Goal: Transaction & Acquisition: Purchase product/service

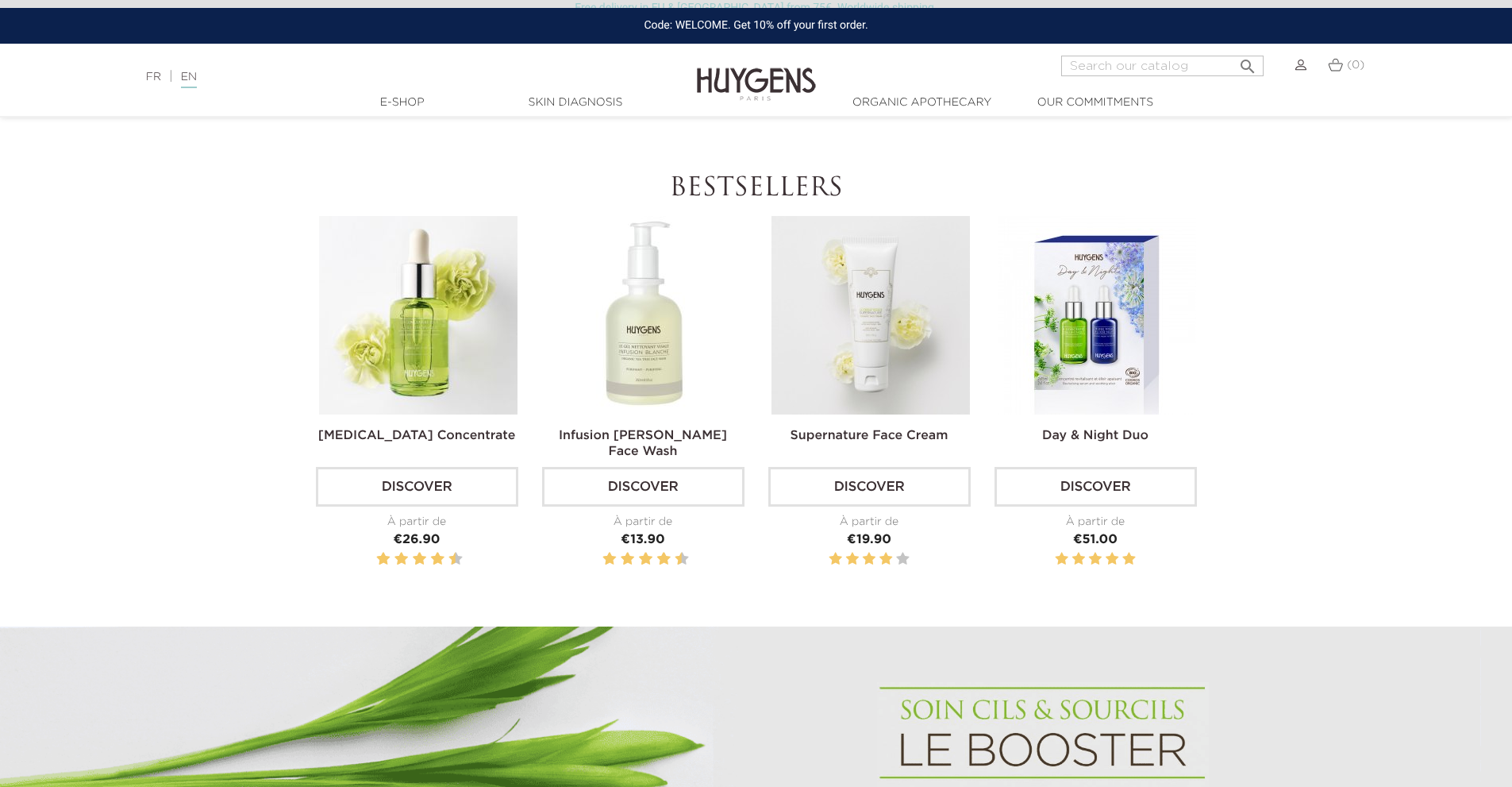
scroll to position [582, 0]
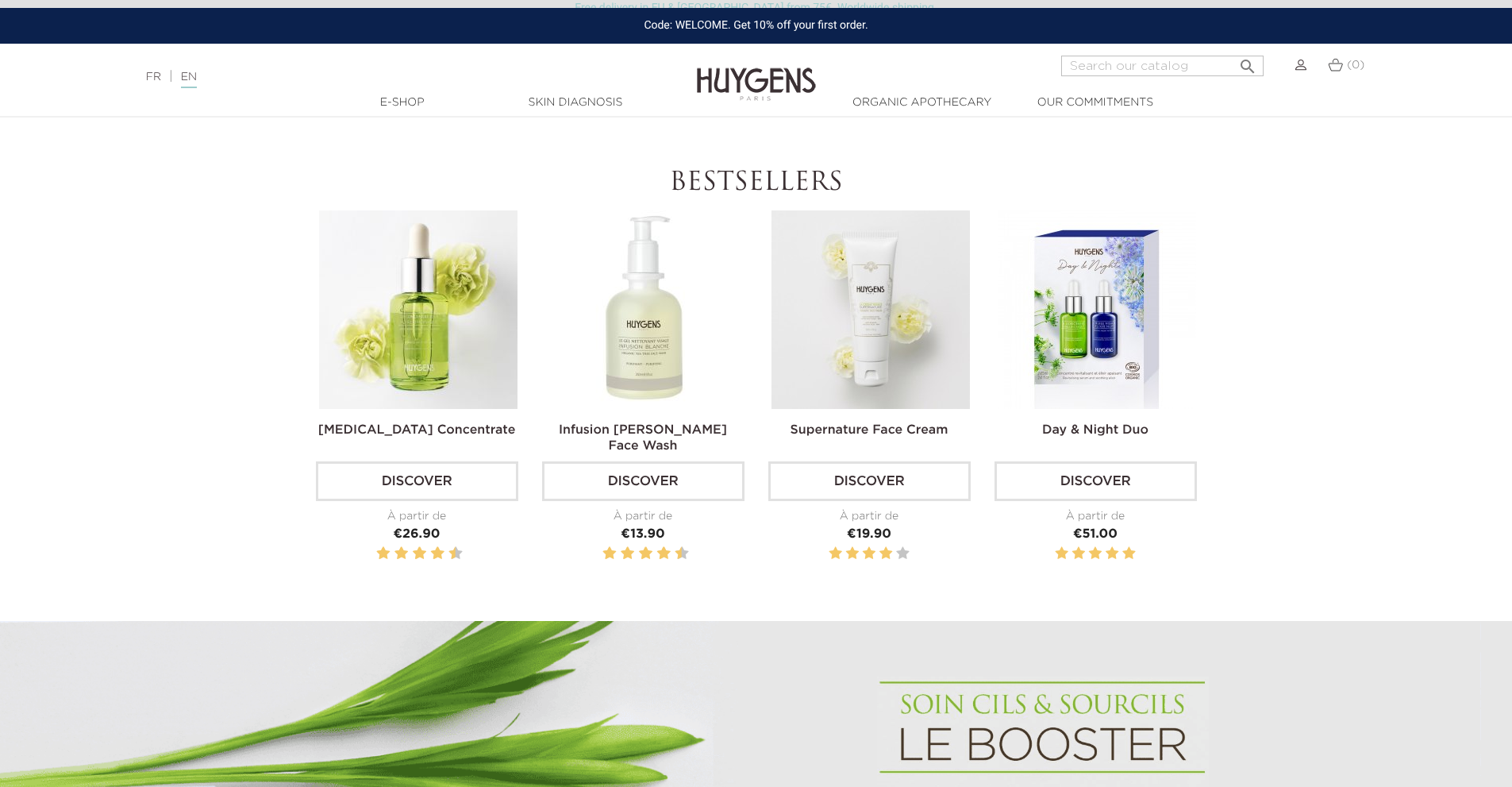
click at [863, 304] on img at bounding box center [871, 309] width 198 height 198
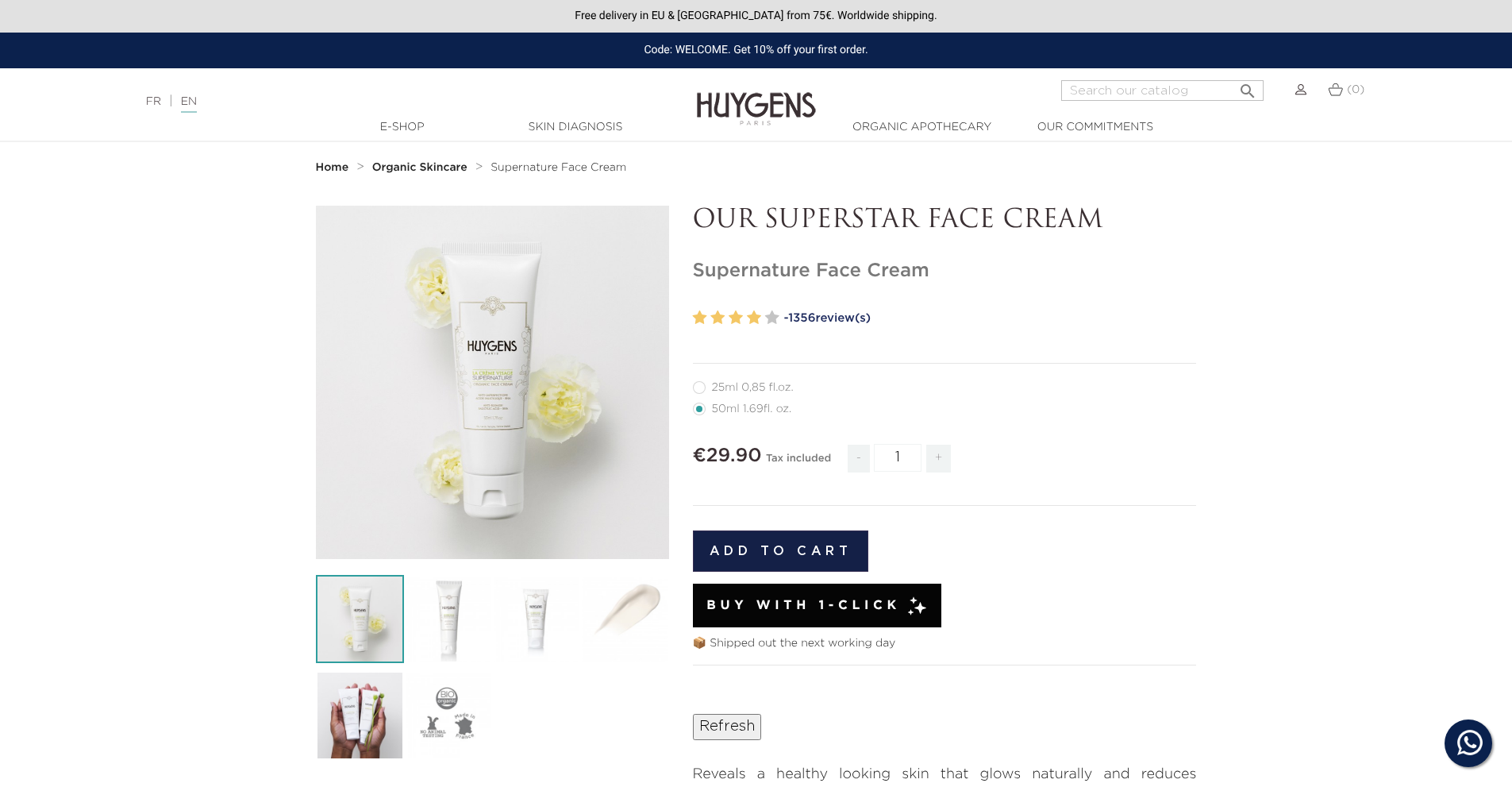
click at [760, 574] on div "Add to cart" at bounding box center [945, 550] width 504 height 65
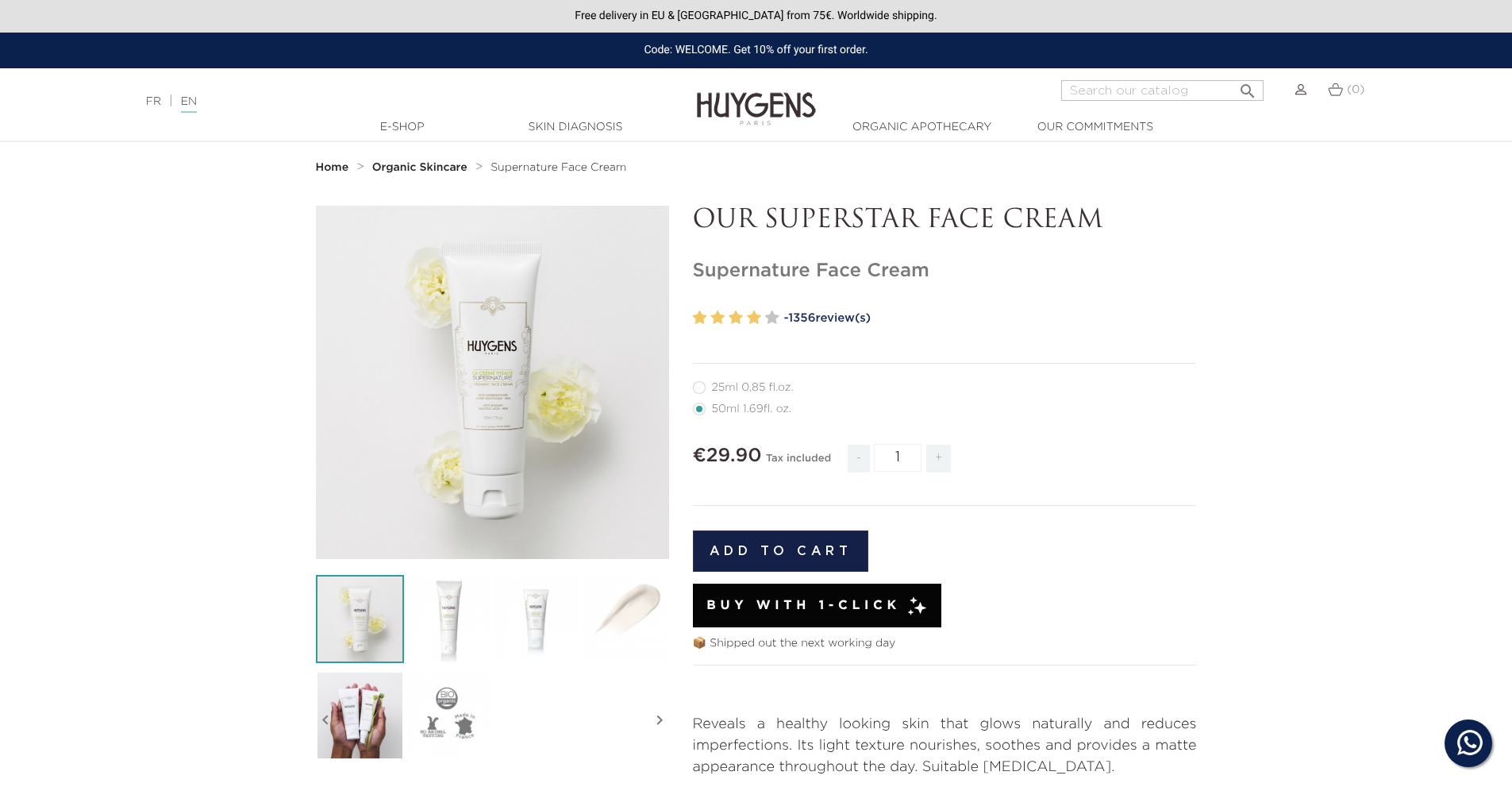
click at [818, 549] on button "Add to cart" at bounding box center [781, 550] width 176 height 41
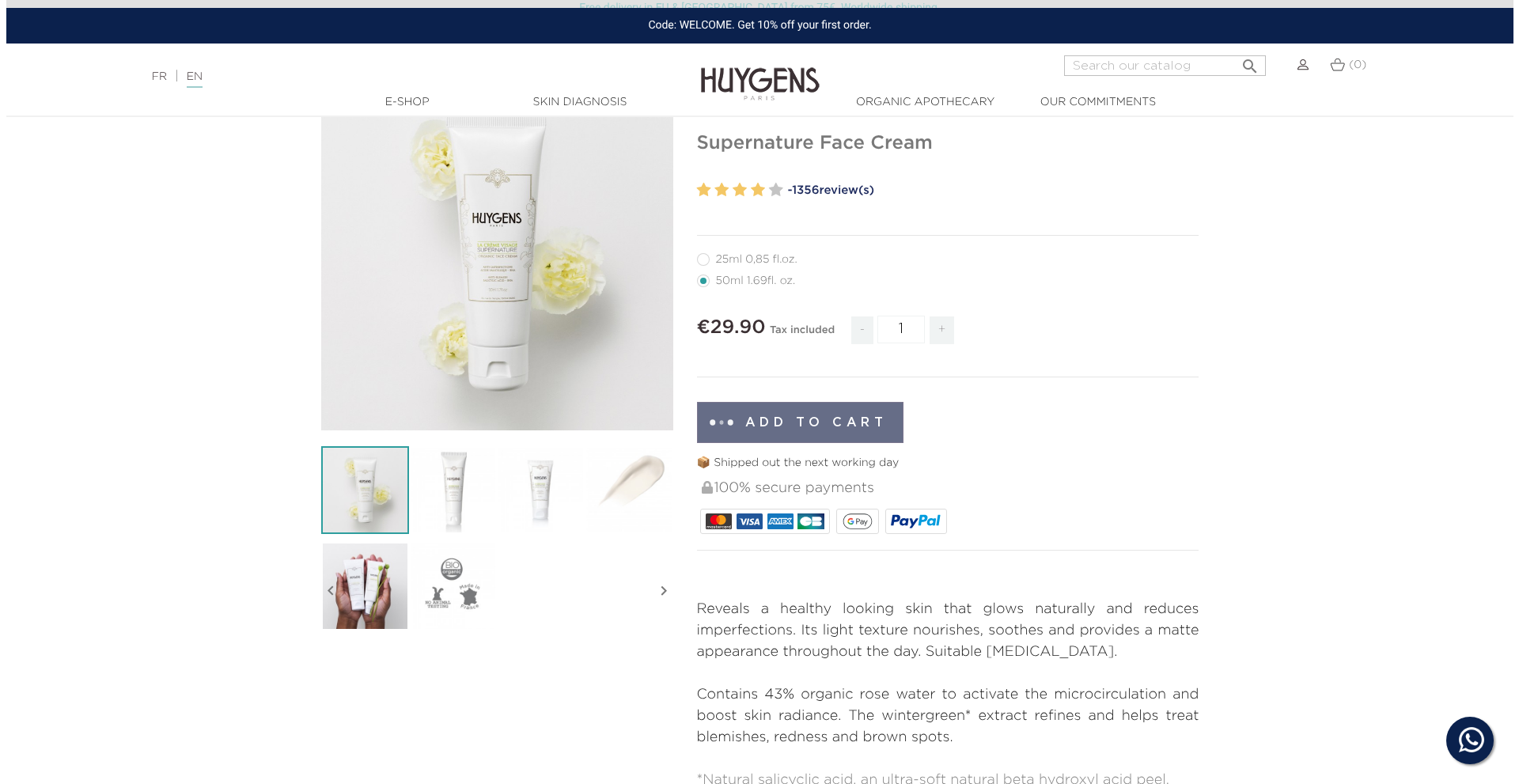
scroll to position [132, 0]
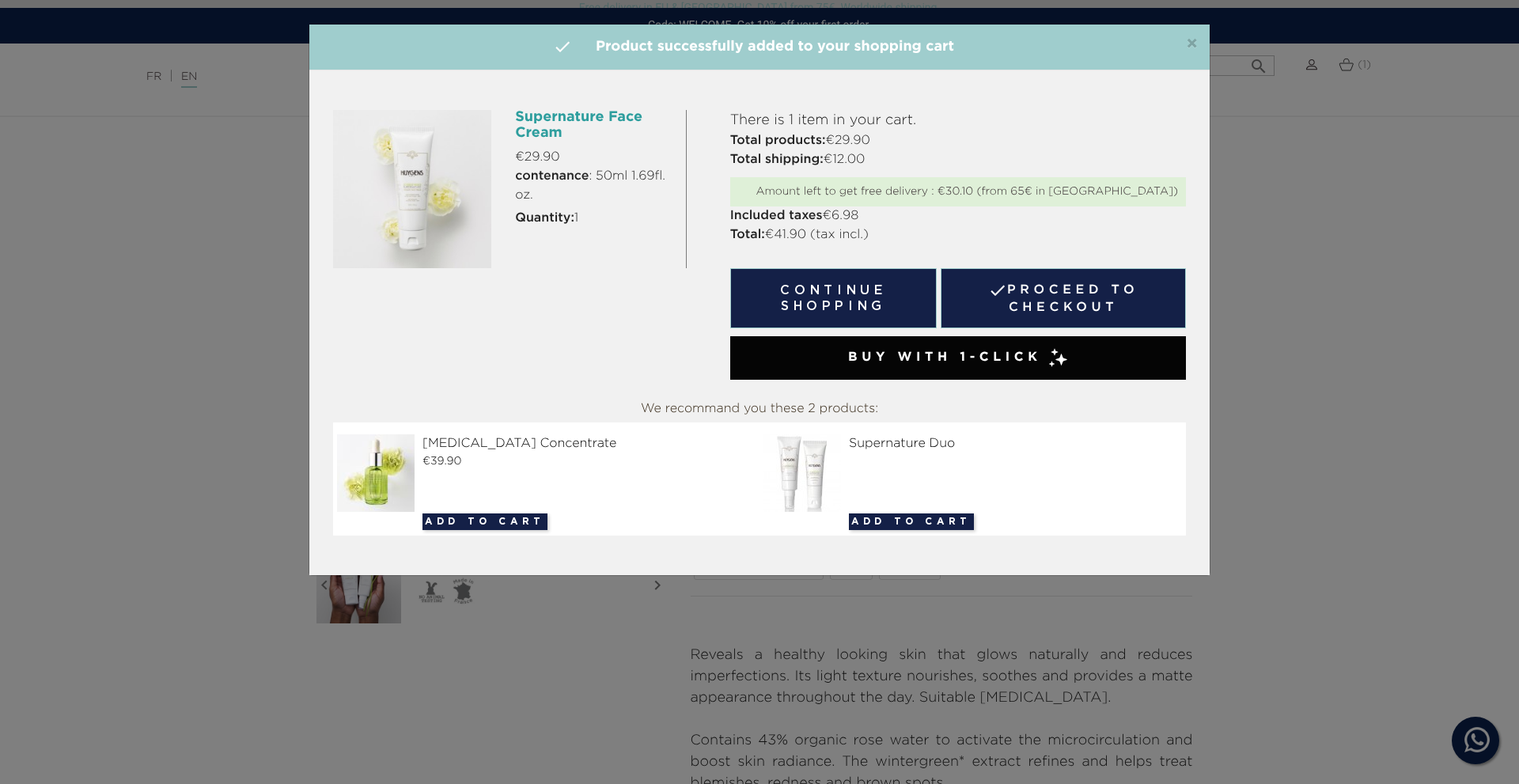
click at [1110, 297] on link " Proceed to checkout" at bounding box center [1063, 298] width 245 height 60
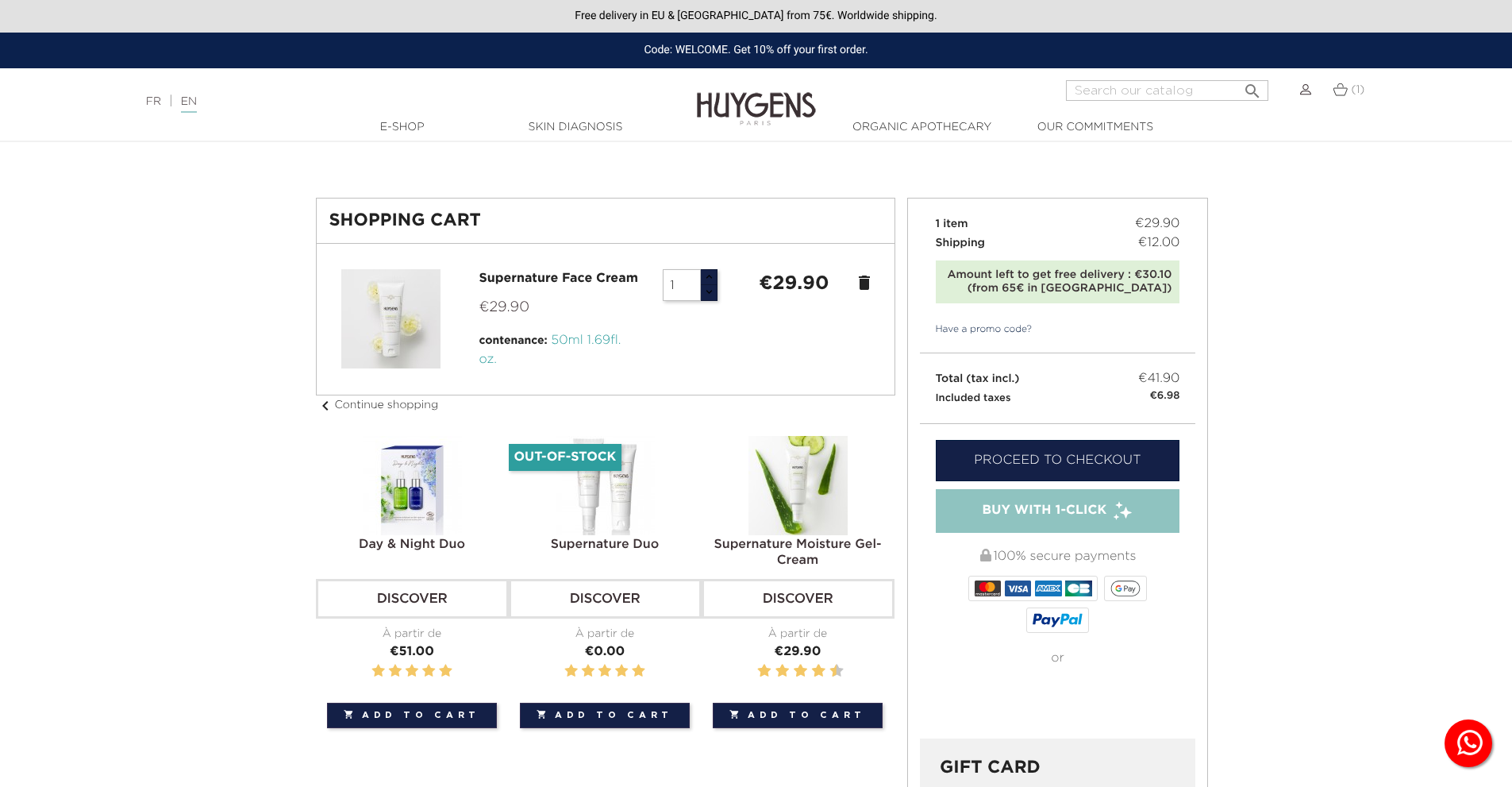
click at [1105, 416] on div "Total (tax incl.) €41.90 Included taxes €6.98" at bounding box center [1057, 388] width 276 height 70
click at [1070, 447] on div "1 item €29.90 Shipping €12.00 Amount left to get free delivery : €30.10 (from 6…" at bounding box center [1057, 468] width 276 height 540
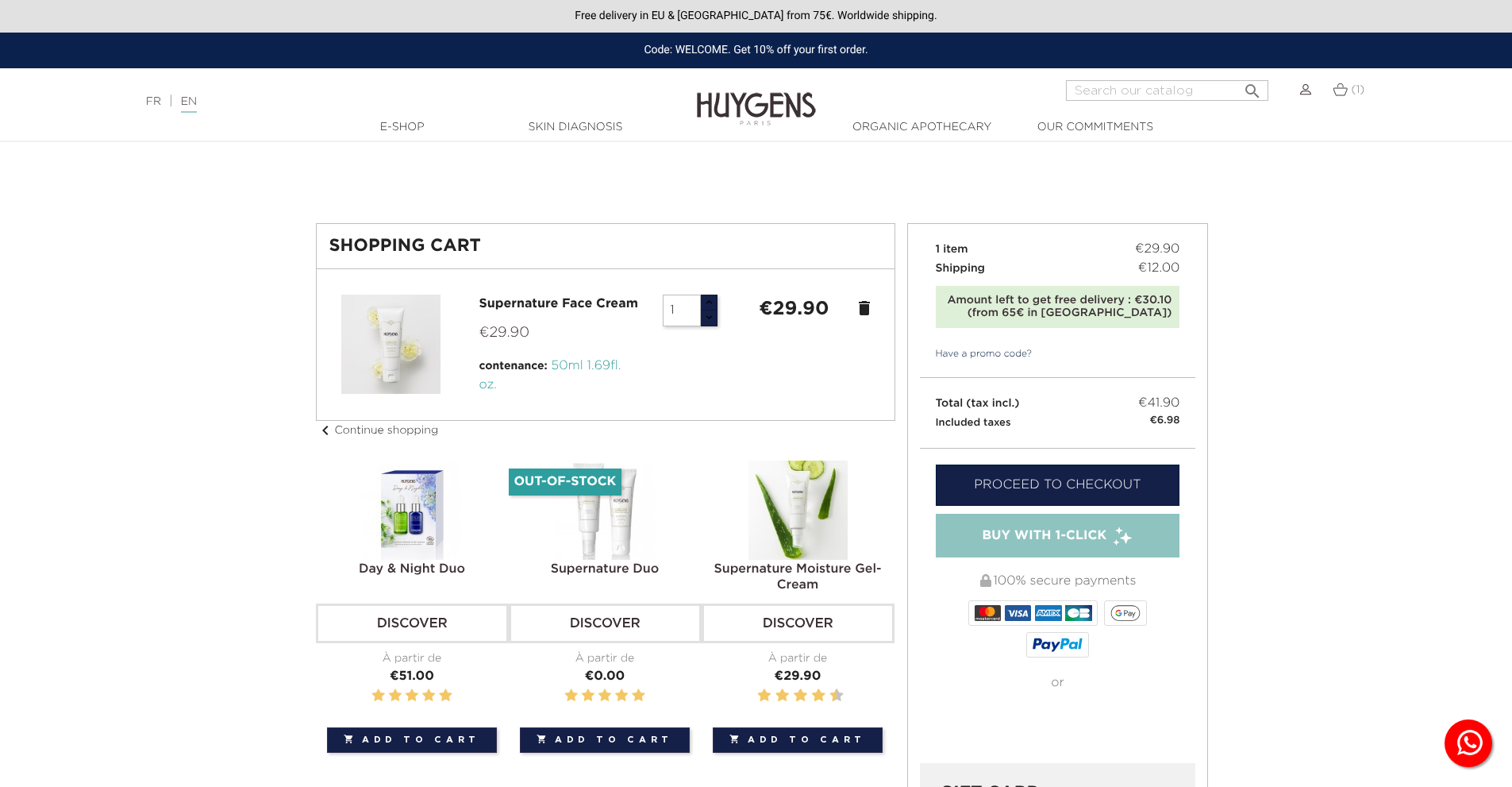
click at [1080, 497] on link "Proceed to checkout" at bounding box center [1058, 484] width 245 height 41
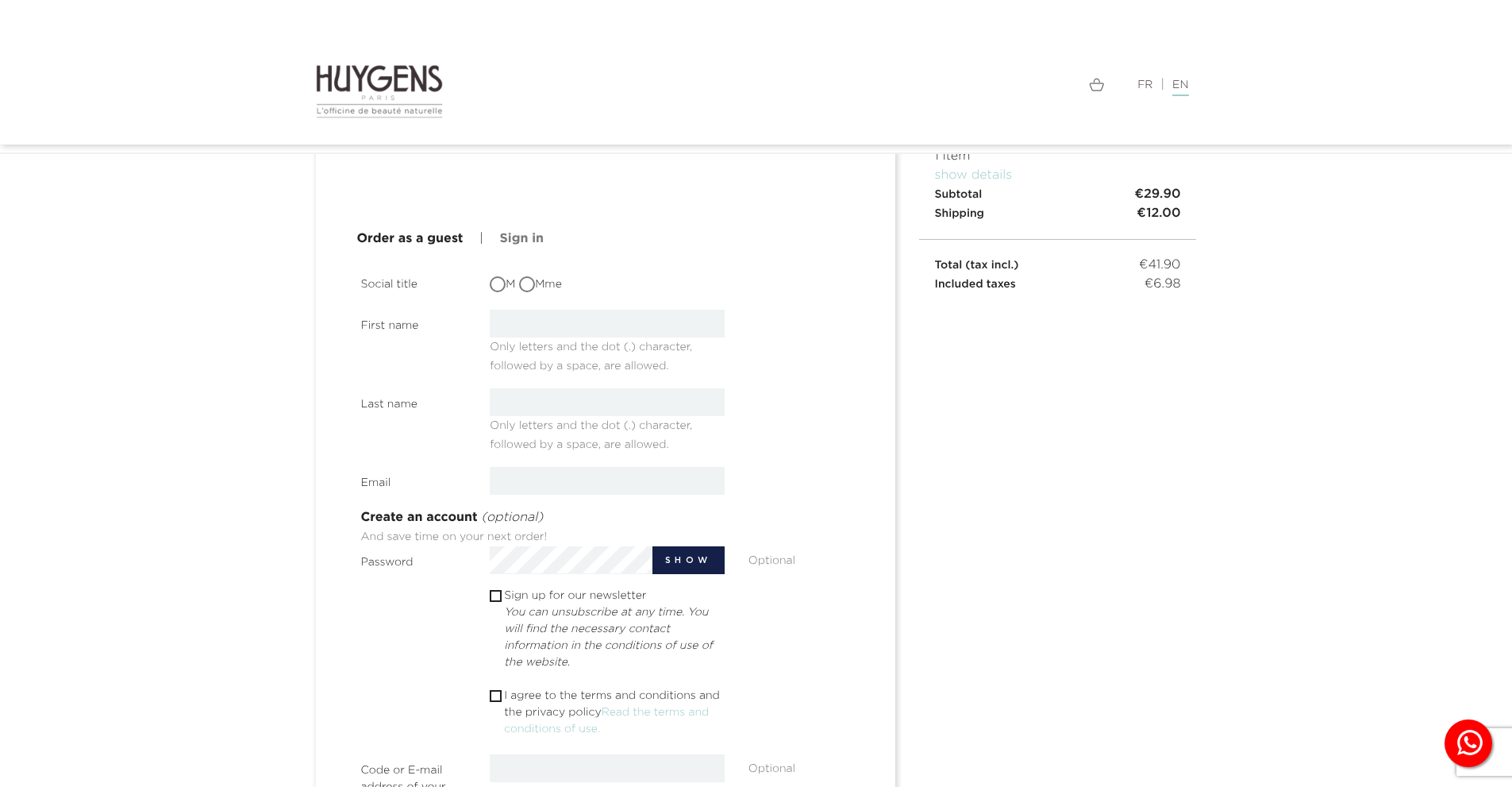
scroll to position [137, 0]
click at [492, 269] on div "M Mme" at bounding box center [607, 283] width 259 height 28
click at [499, 277] on span at bounding box center [497, 283] width 16 height 16
click at [499, 278] on input "M" at bounding box center [499, 285] width 16 height 16
radio input "true"
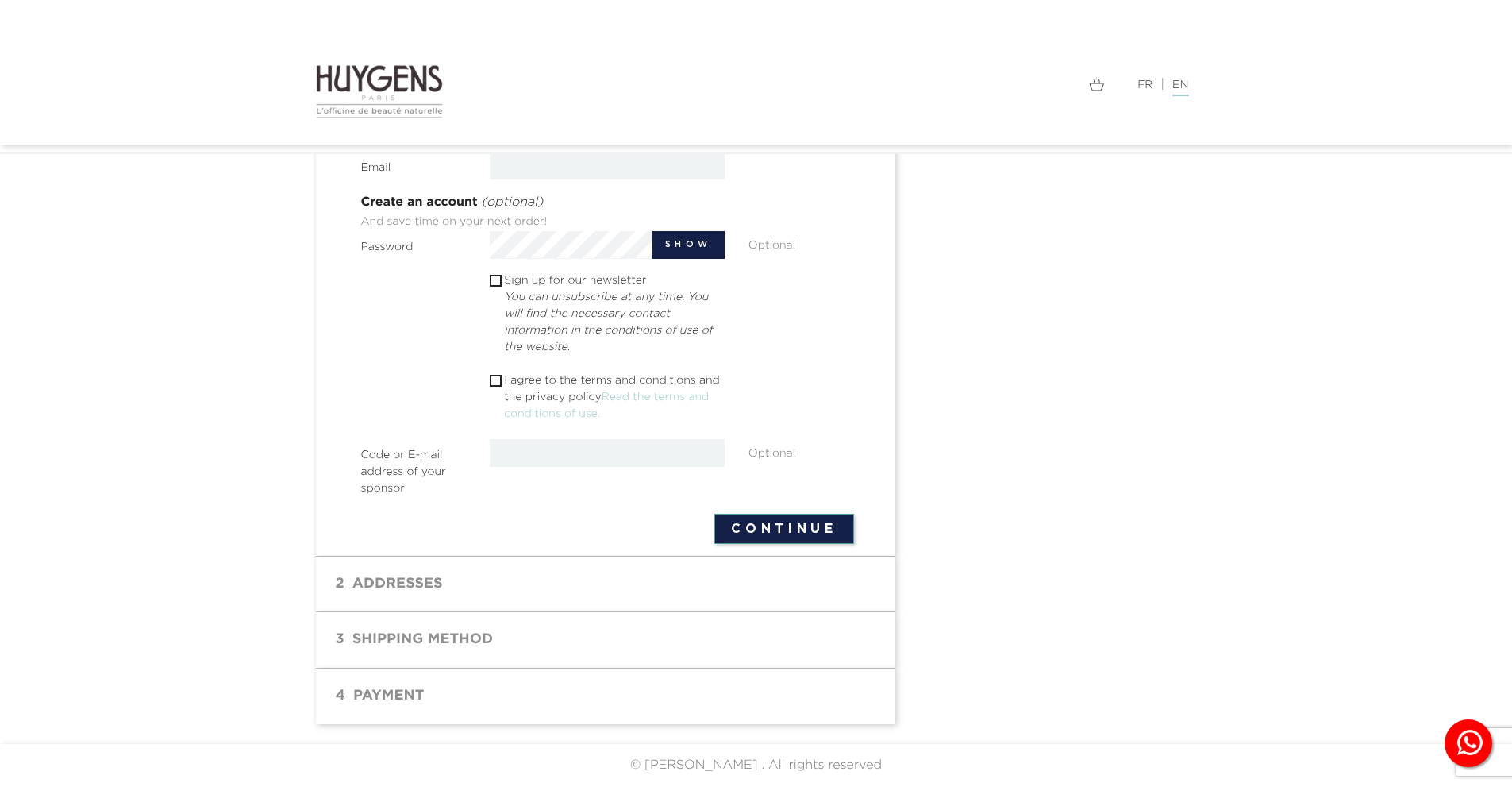
click at [794, 527] on button "Continue" at bounding box center [784, 528] width 139 height 30
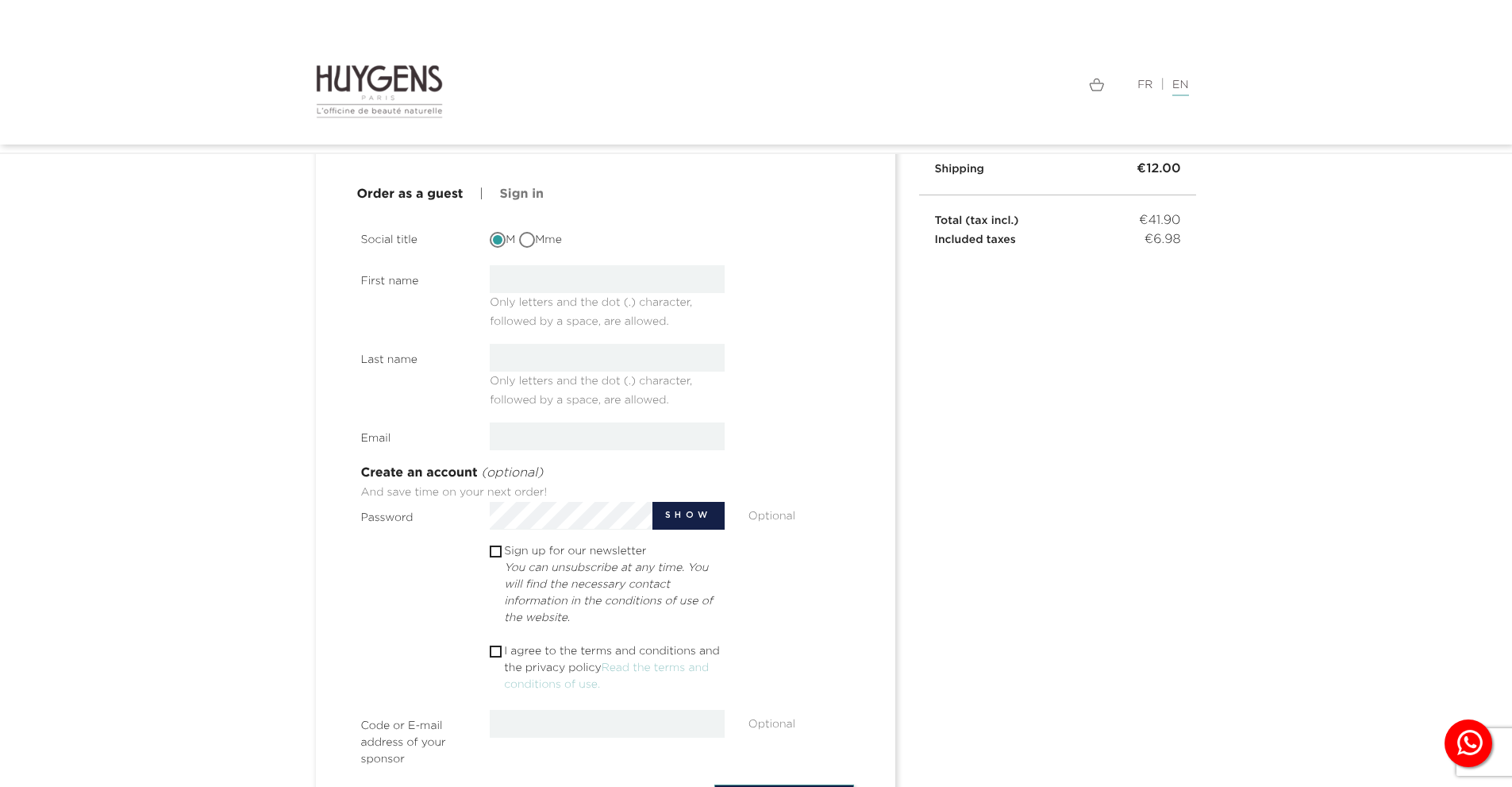
scroll to position [77, 0]
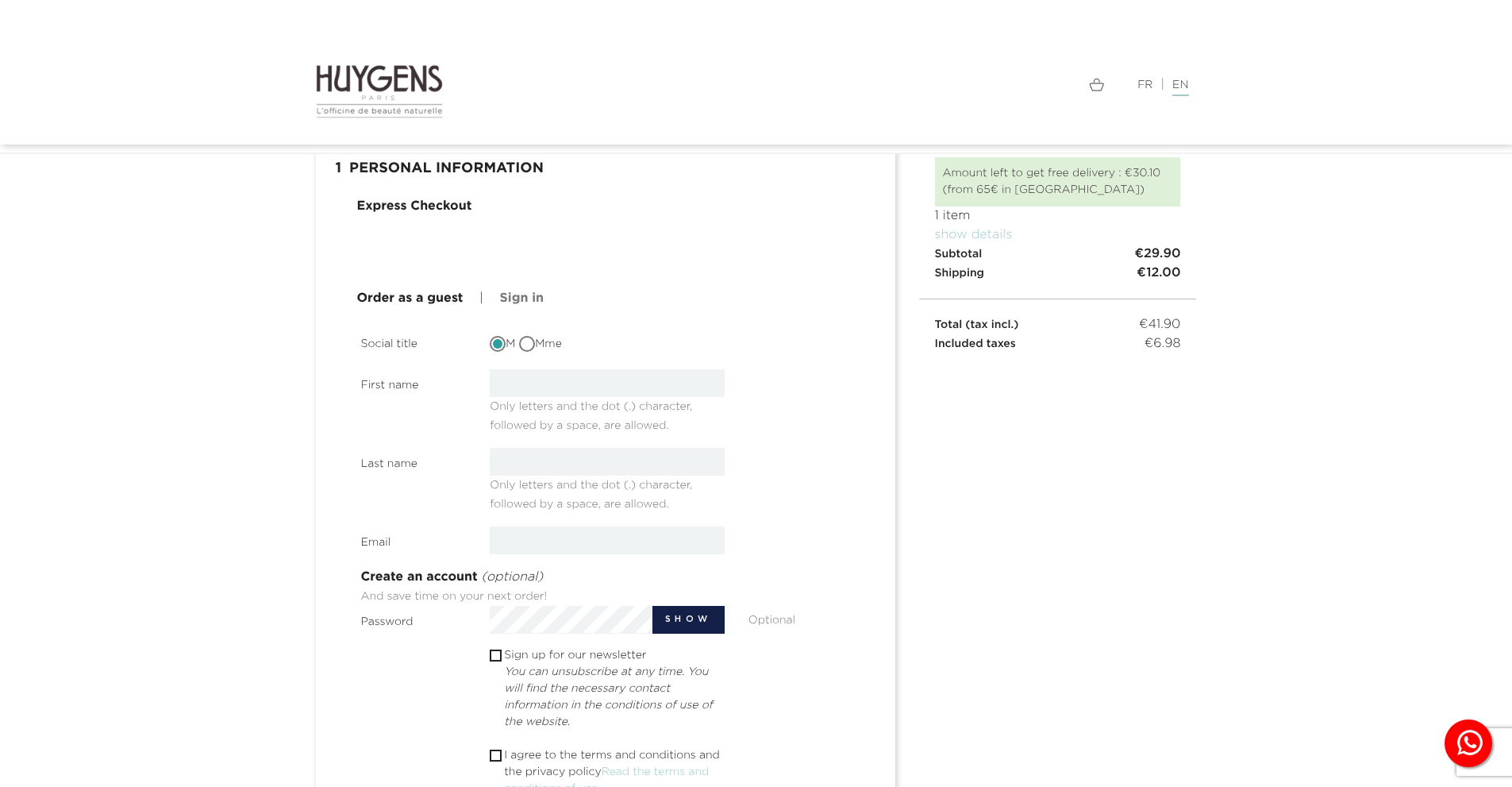
click at [531, 402] on span "Only letters and the dot (.) character, followed by a space, are allowed." at bounding box center [590, 413] width 203 height 37
click at [524, 429] on span "Only letters and the dot (.) character, followed by a space, are allowed." at bounding box center [590, 413] width 203 height 37
drag, startPoint x: 493, startPoint y: 348, endPoint x: 516, endPoint y: 338, distance: 25.1
click at [494, 347] on span at bounding box center [497, 343] width 16 height 16
click at [494, 347] on input "M" at bounding box center [499, 345] width 16 height 16
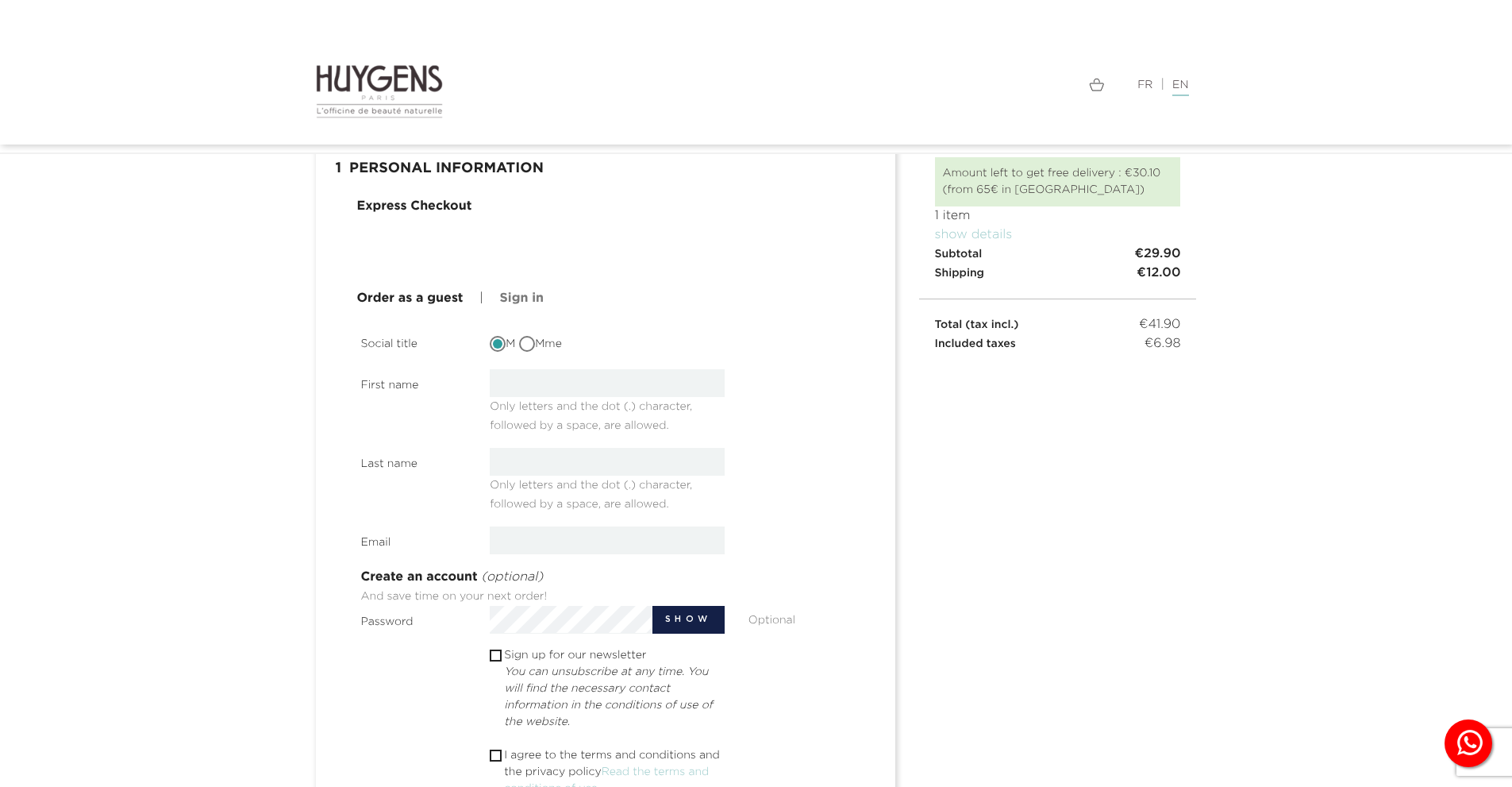
click at [715, 624] on button "Show" at bounding box center [690, 620] width 73 height 28
click at [679, 610] on button "Hide" at bounding box center [691, 620] width 65 height 28
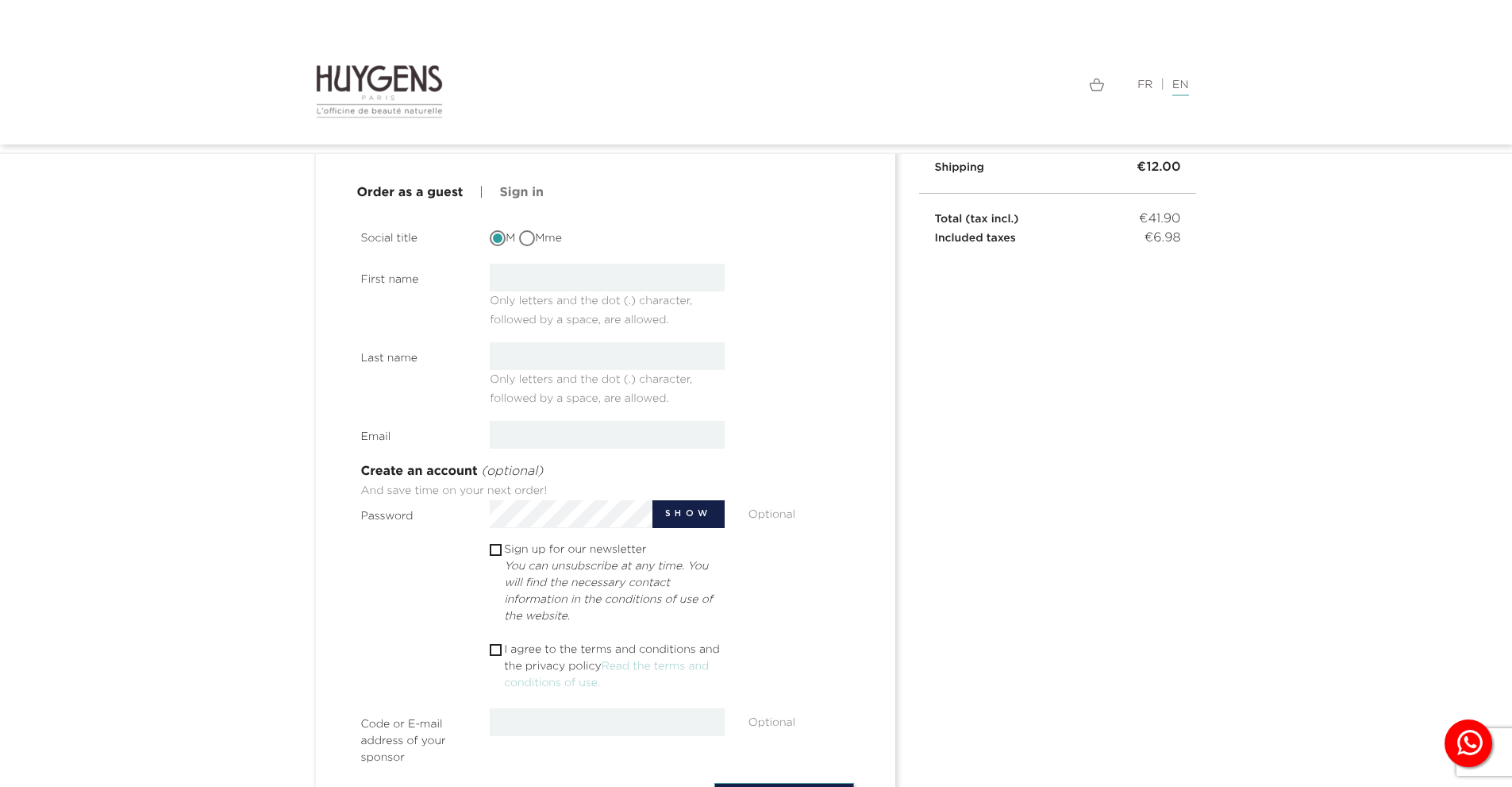
click at [513, 643] on p "I agree to the terms and conditions and the privacy policy Read the terms and c…" at bounding box center [614, 667] width 221 height 50
click at [492, 653] on input "checkbox" at bounding box center [494, 649] width 10 height 10
checkbox input "true"
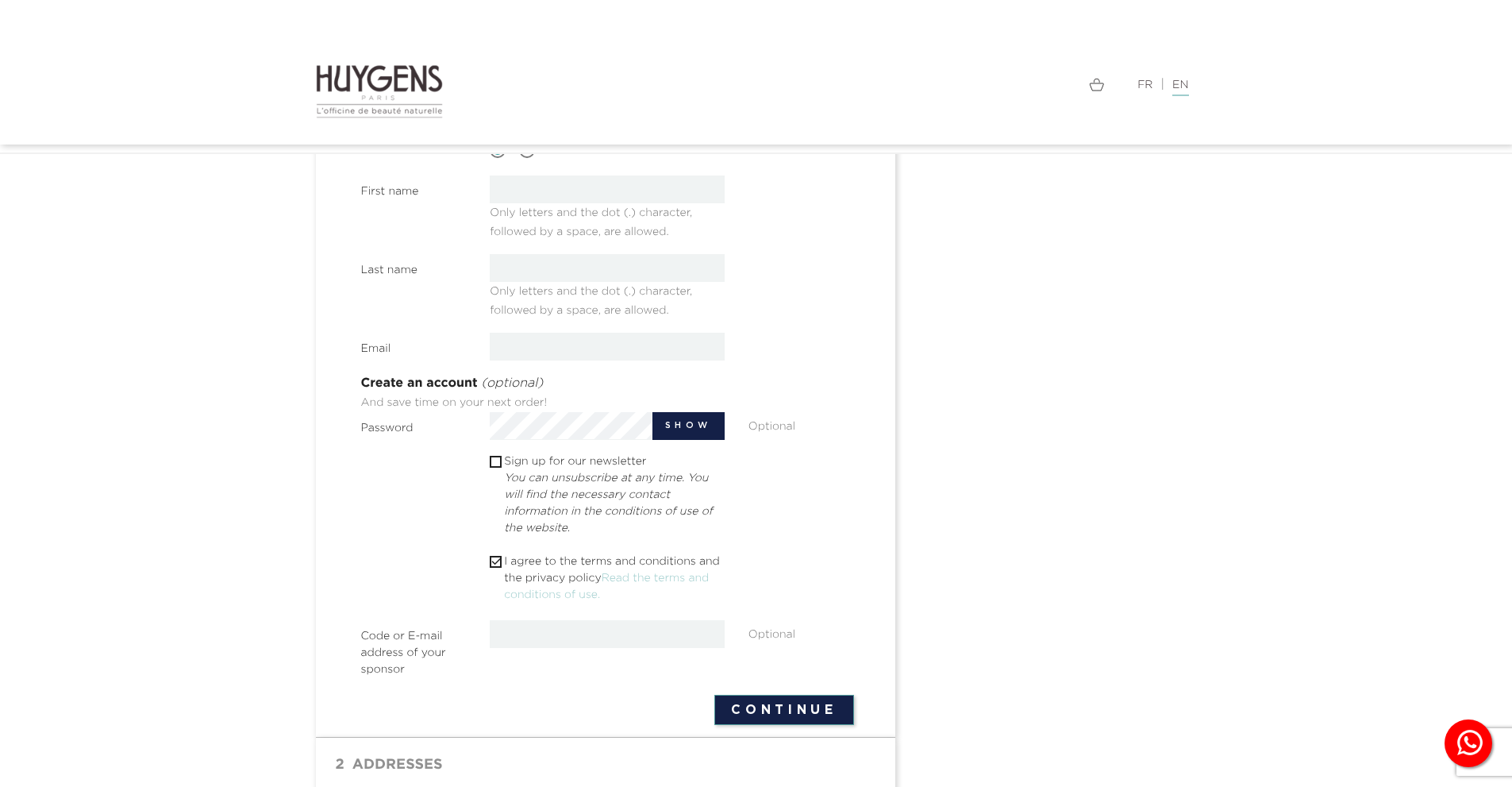
scroll to position [289, 0]
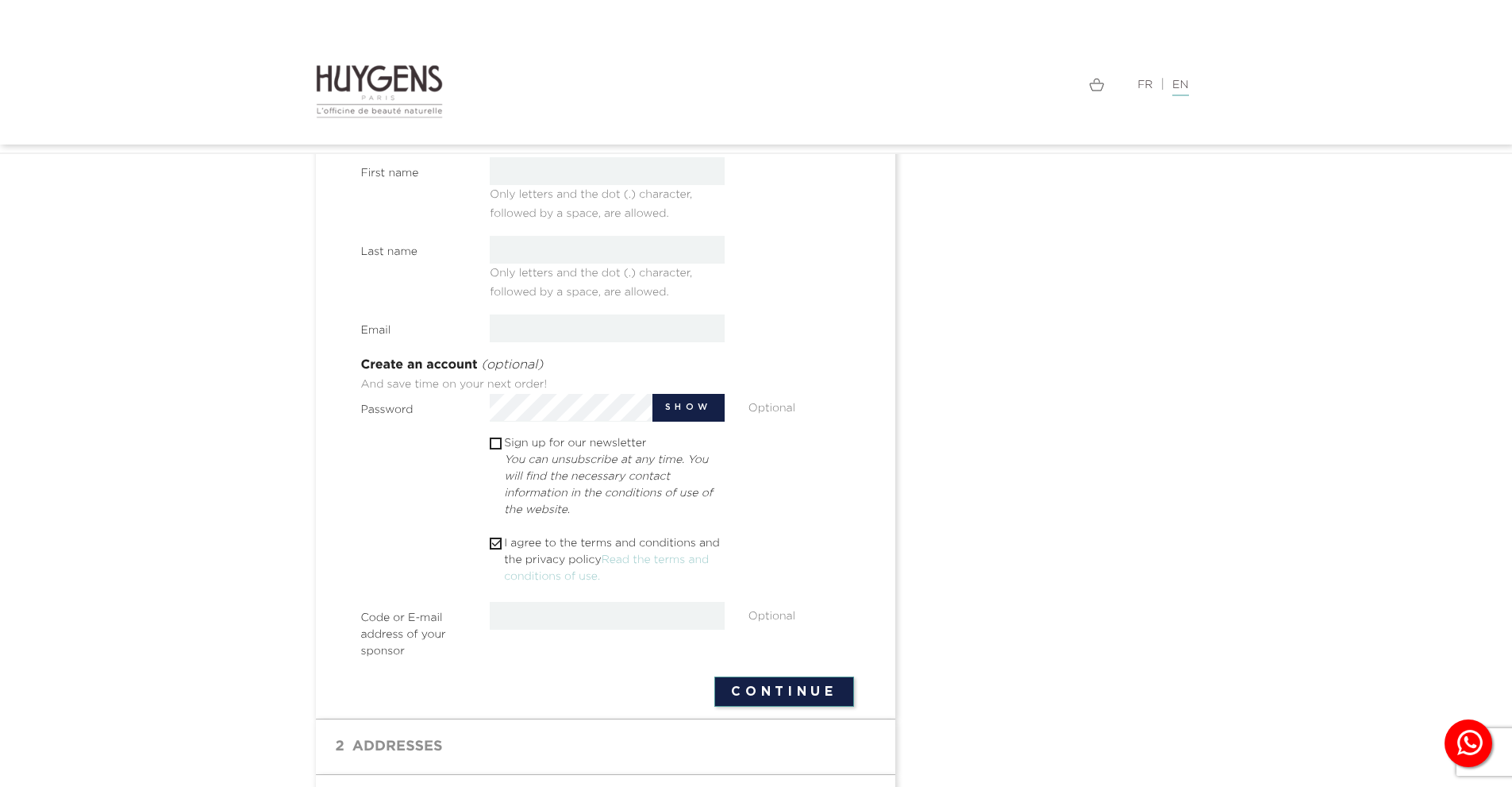
click at [807, 705] on button "Continue" at bounding box center [784, 692] width 139 height 30
click at [807, 695] on button "Continue" at bounding box center [784, 692] width 139 height 30
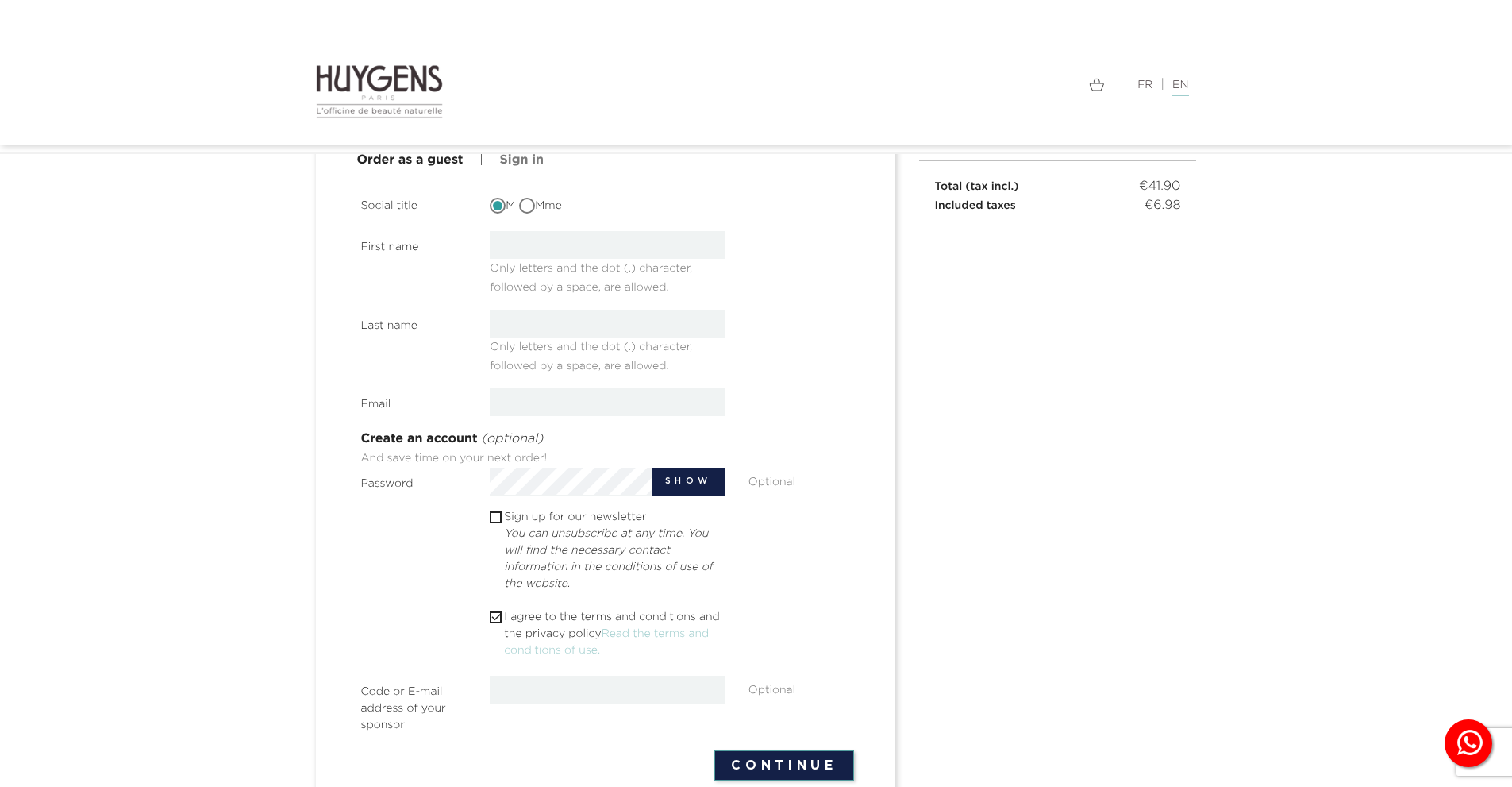
scroll to position [183, 0]
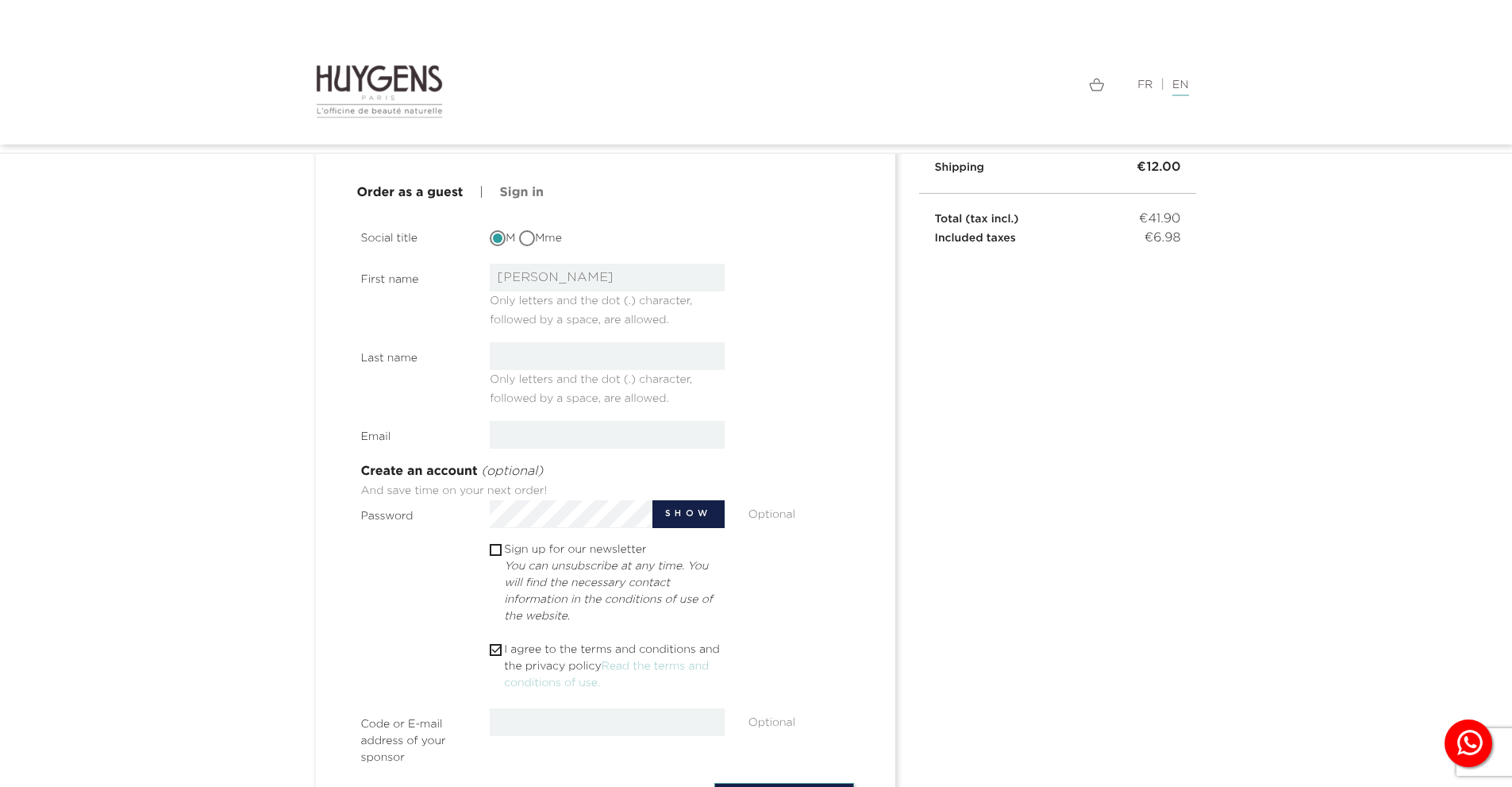
type input "lola"
click at [528, 334] on section "Social title M Mme First name lola Only letters and the dot (.) character, foll…" at bounding box center [608, 495] width 493 height 548
click at [524, 360] on input "text" at bounding box center [607, 356] width 235 height 28
type input "toula"
click at [573, 434] on input "email" at bounding box center [607, 435] width 235 height 28
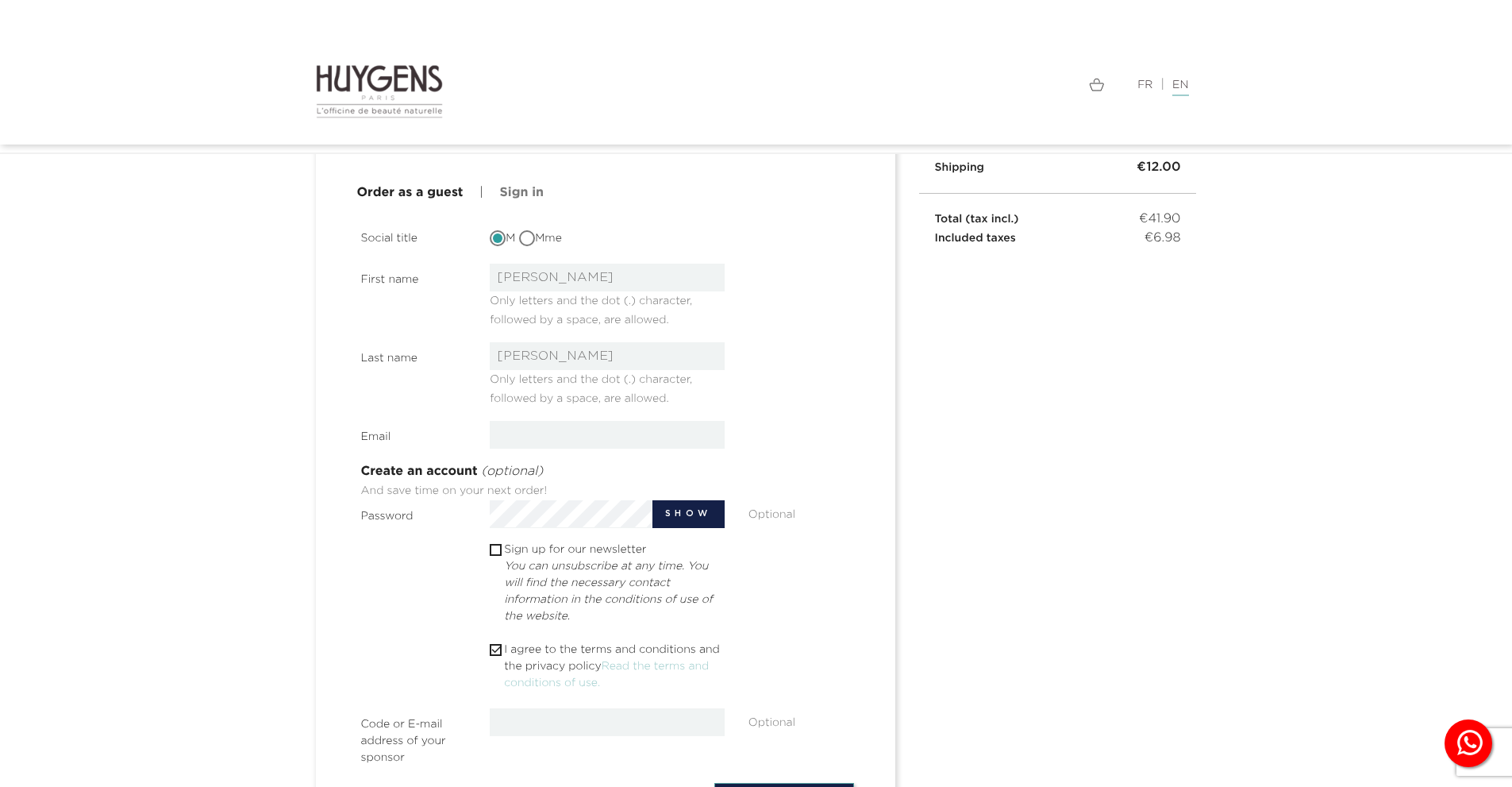
type input "nopegi7798@2mik.com"
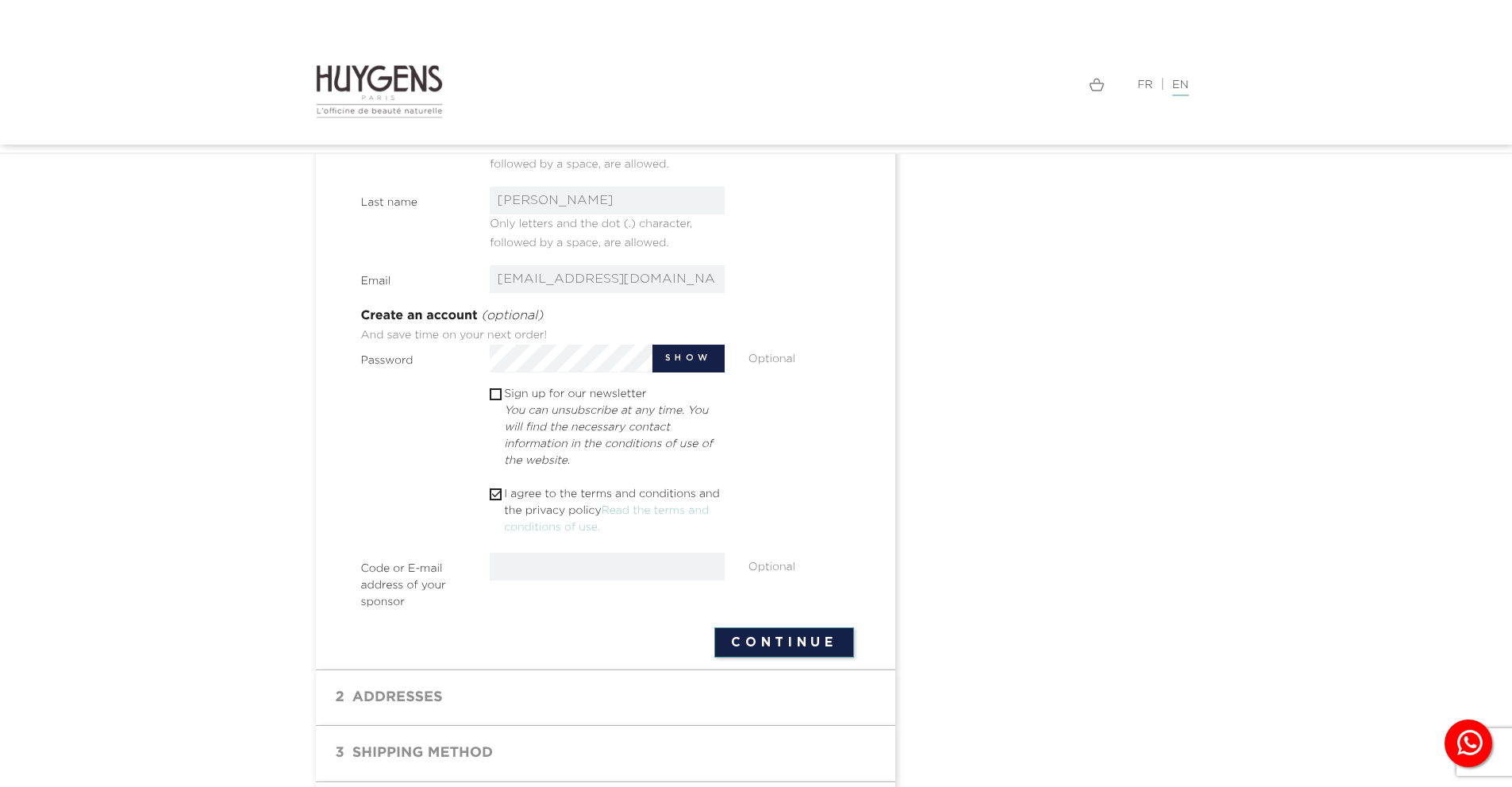
scroll to position [341, 0]
click at [792, 647] on button "Continue" at bounding box center [784, 638] width 139 height 30
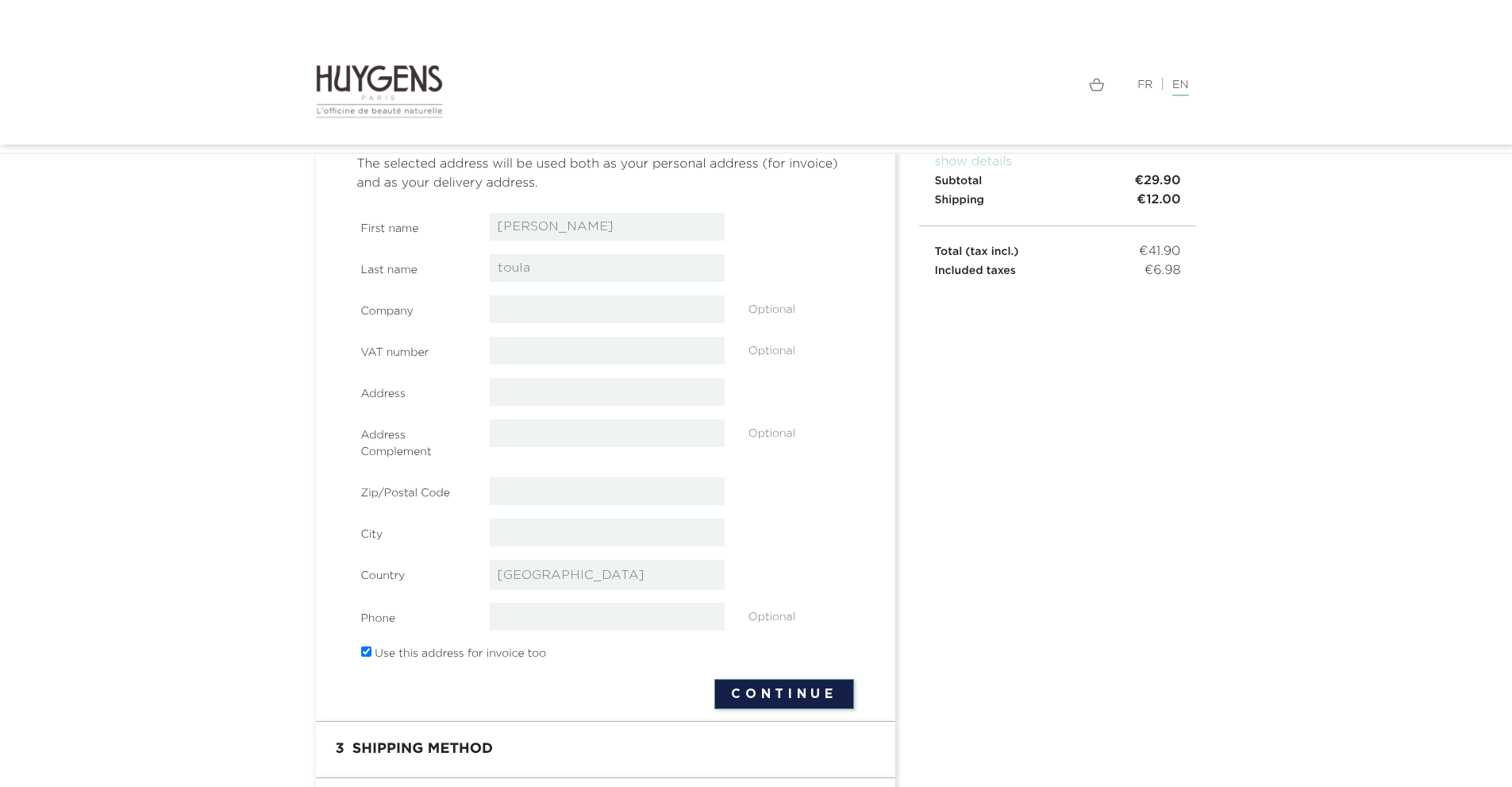
scroll to position [185, 0]
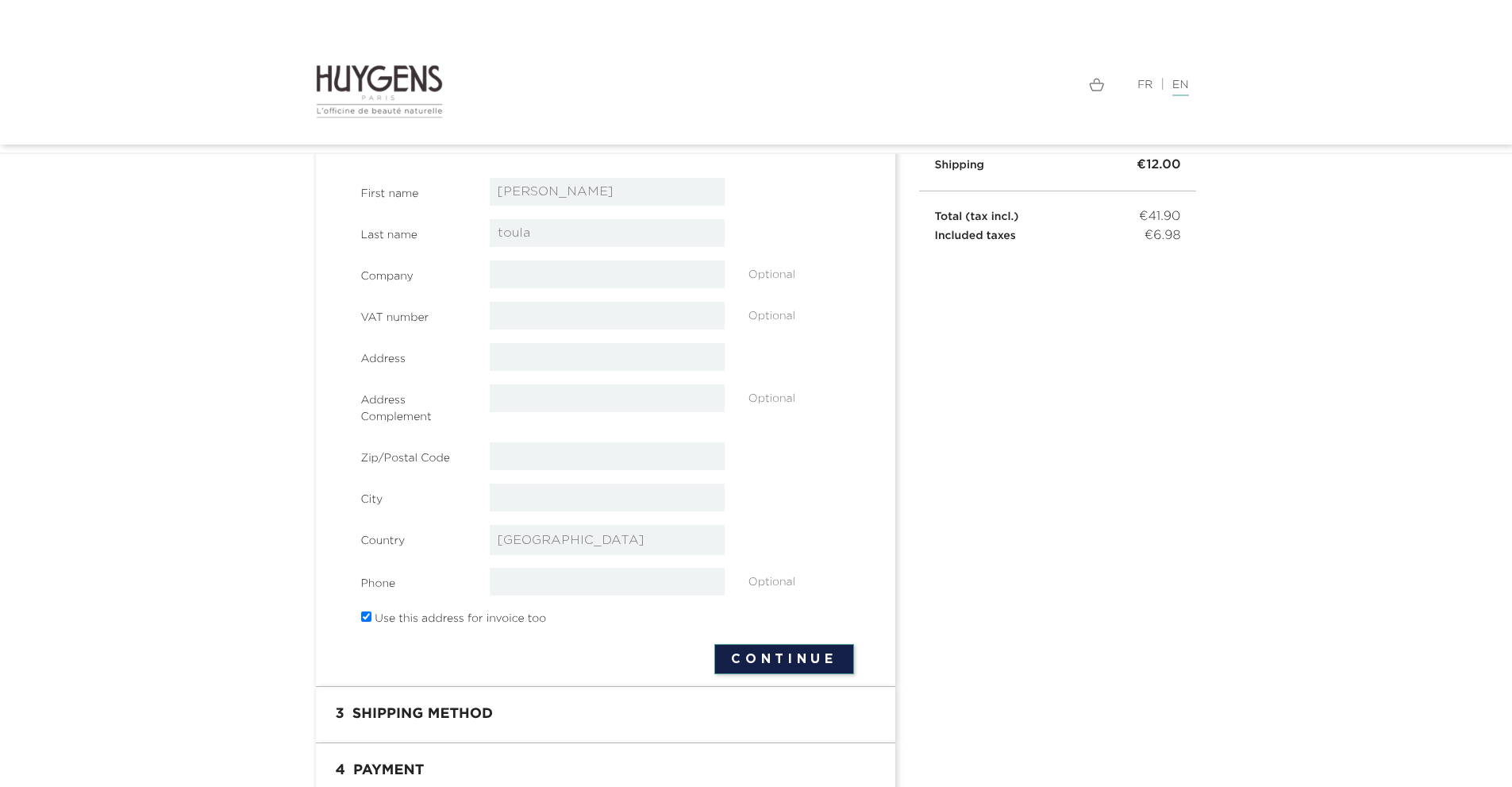
click at [525, 555] on select "-- please choose -- Afghanistan Afrique Du Sud Albanie Algérie Andorre Angola A…" at bounding box center [607, 539] width 235 height 30
click at [528, 557] on section "First name lola Last name toula Company Optional VAT number" at bounding box center [608, 405] width 493 height 453
click at [539, 547] on select "-- please choose -- Afghanistan Afrique Du Sud Albanie Algérie Andorre Angola A…" at bounding box center [607, 539] width 235 height 30
select select "152"
click at [490, 525] on select "-- please choose -- Afghanistan Afrique Du Sud Albanie Algérie Andorre Angola A…" at bounding box center [607, 539] width 235 height 30
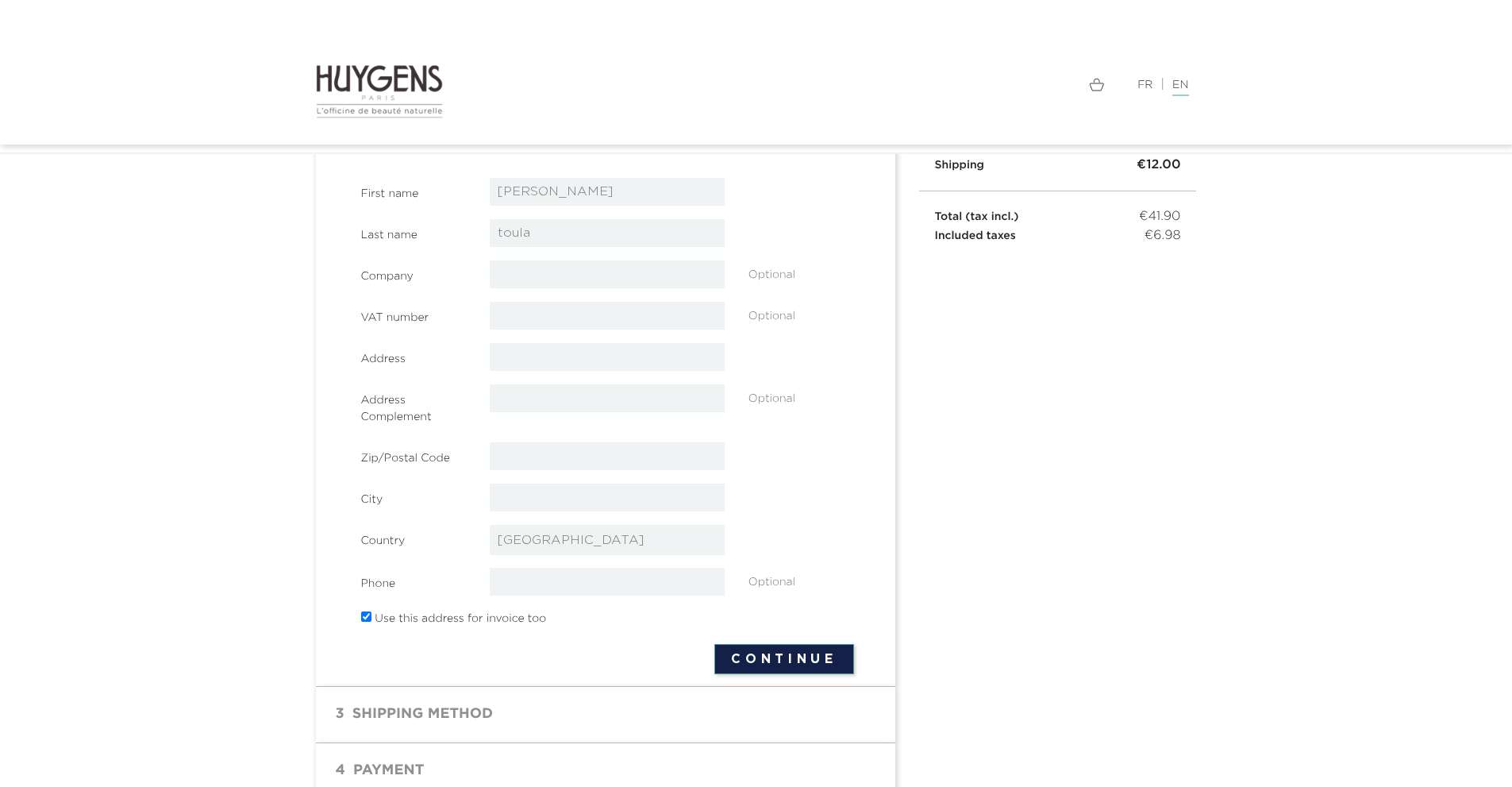
select select "152"
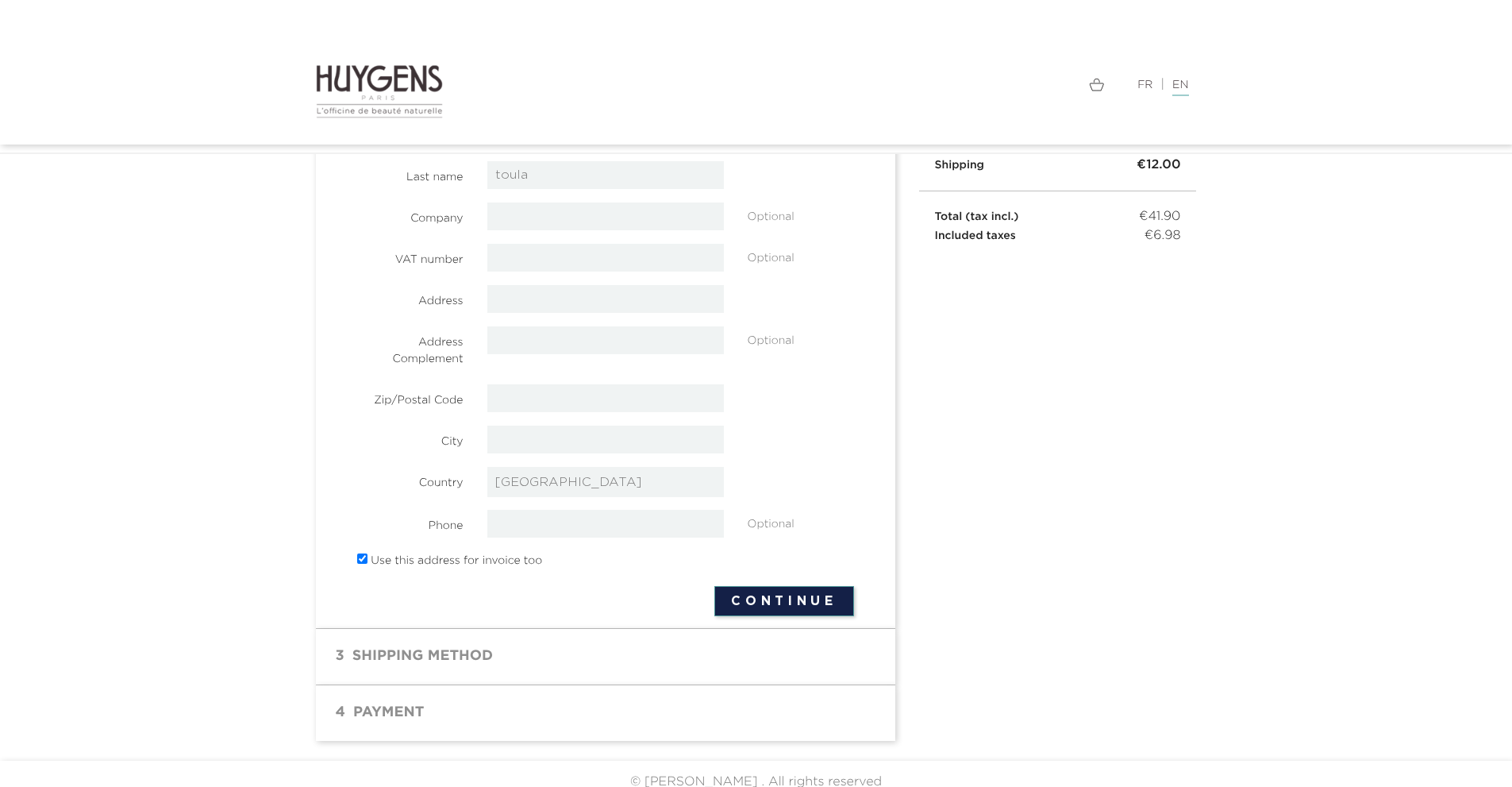
click at [800, 603] on button "Continue" at bounding box center [784, 601] width 139 height 30
click at [624, 334] on input "text" at bounding box center [606, 340] width 237 height 28
click at [625, 322] on section "First name lola Last name toula Company Optional VAT number" at bounding box center [606, 347] width 497 height 453
click at [627, 310] on input "text" at bounding box center [606, 299] width 237 height 28
type input "t"
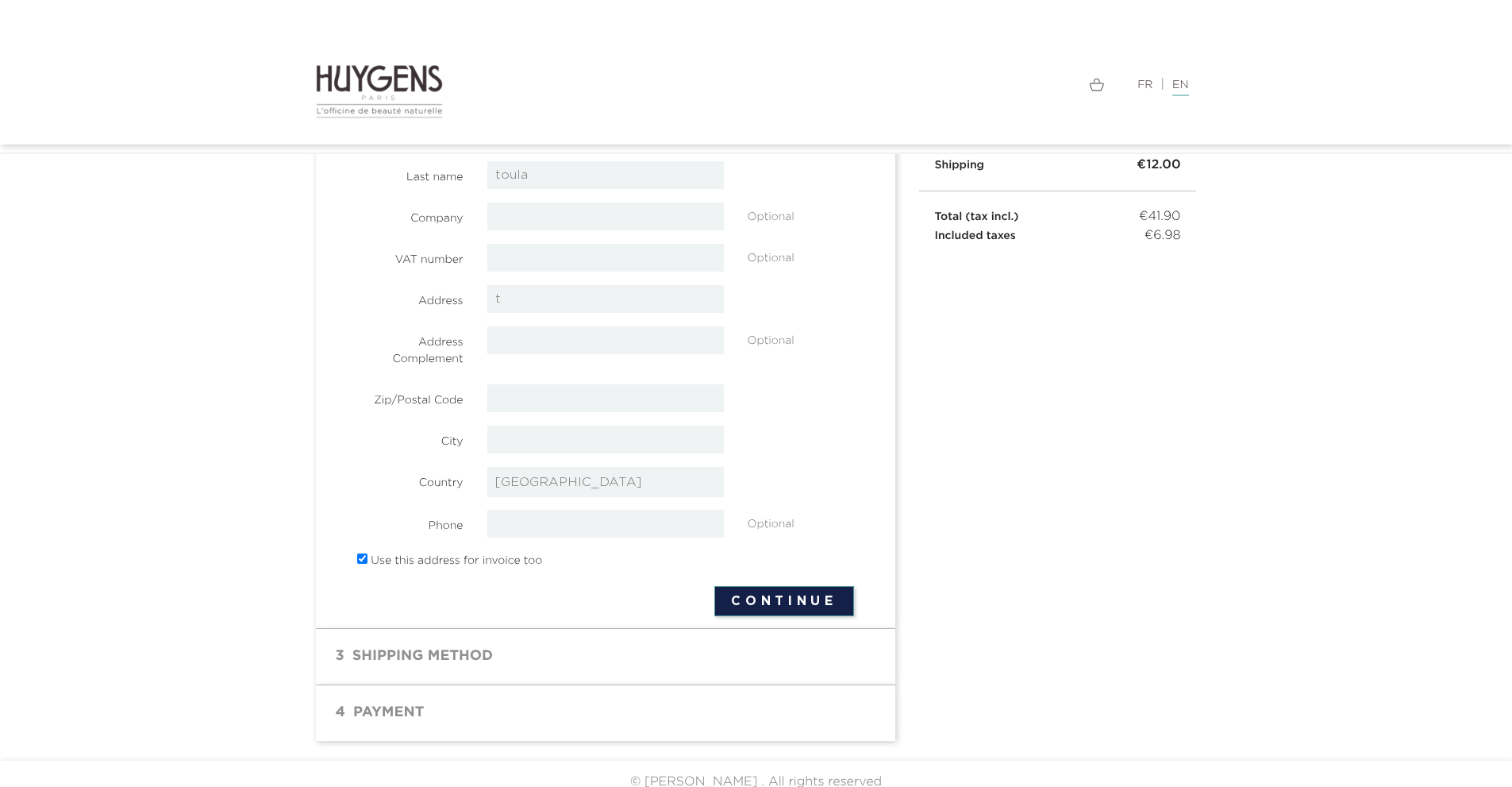
click at [911, 340] on div " 1 Personal Information mode_edit Edit Order as a guest | Sign in Social title…" at bounding box center [756, 386] width 905 height 707
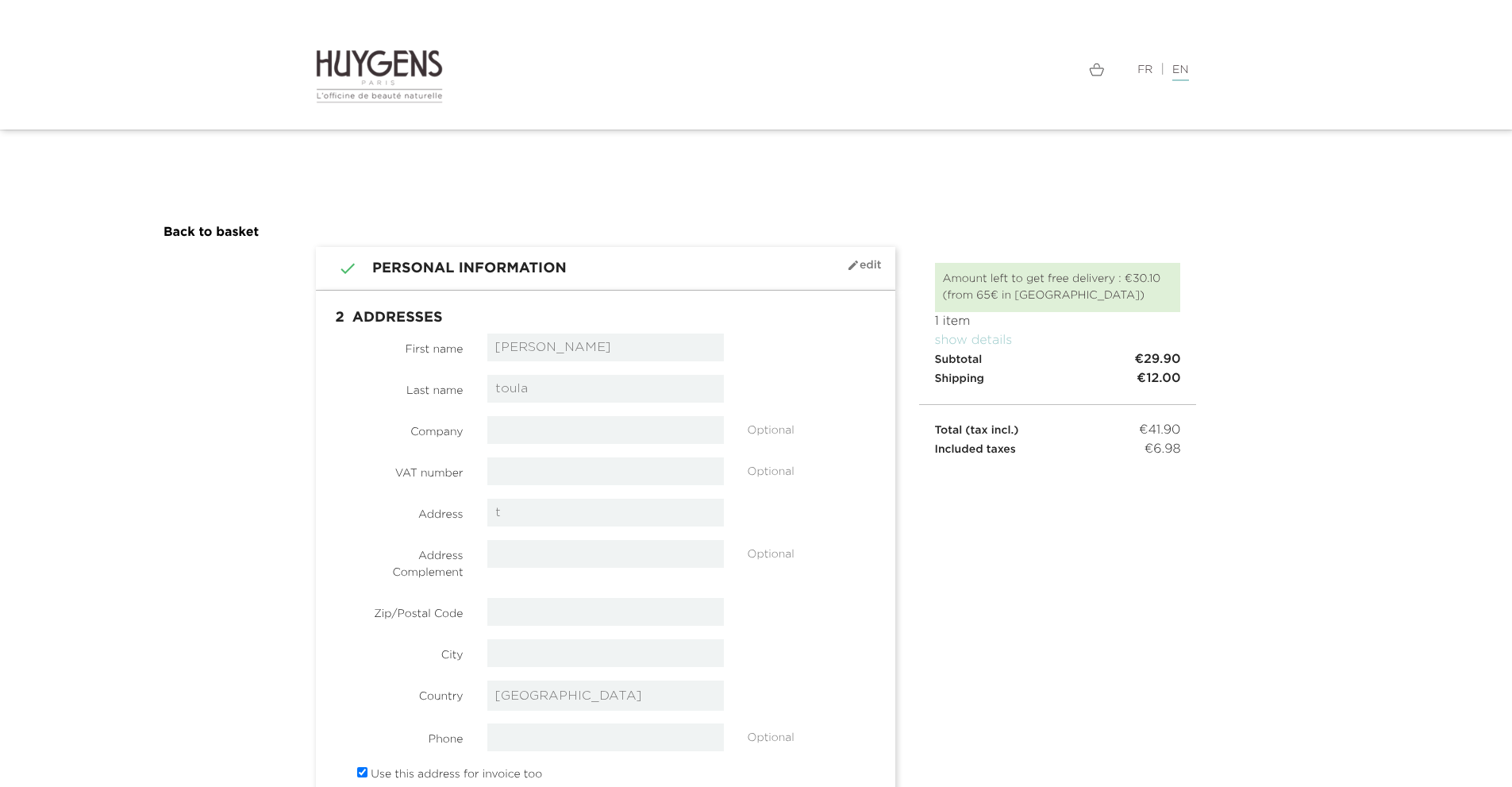
scroll to position [0, 0]
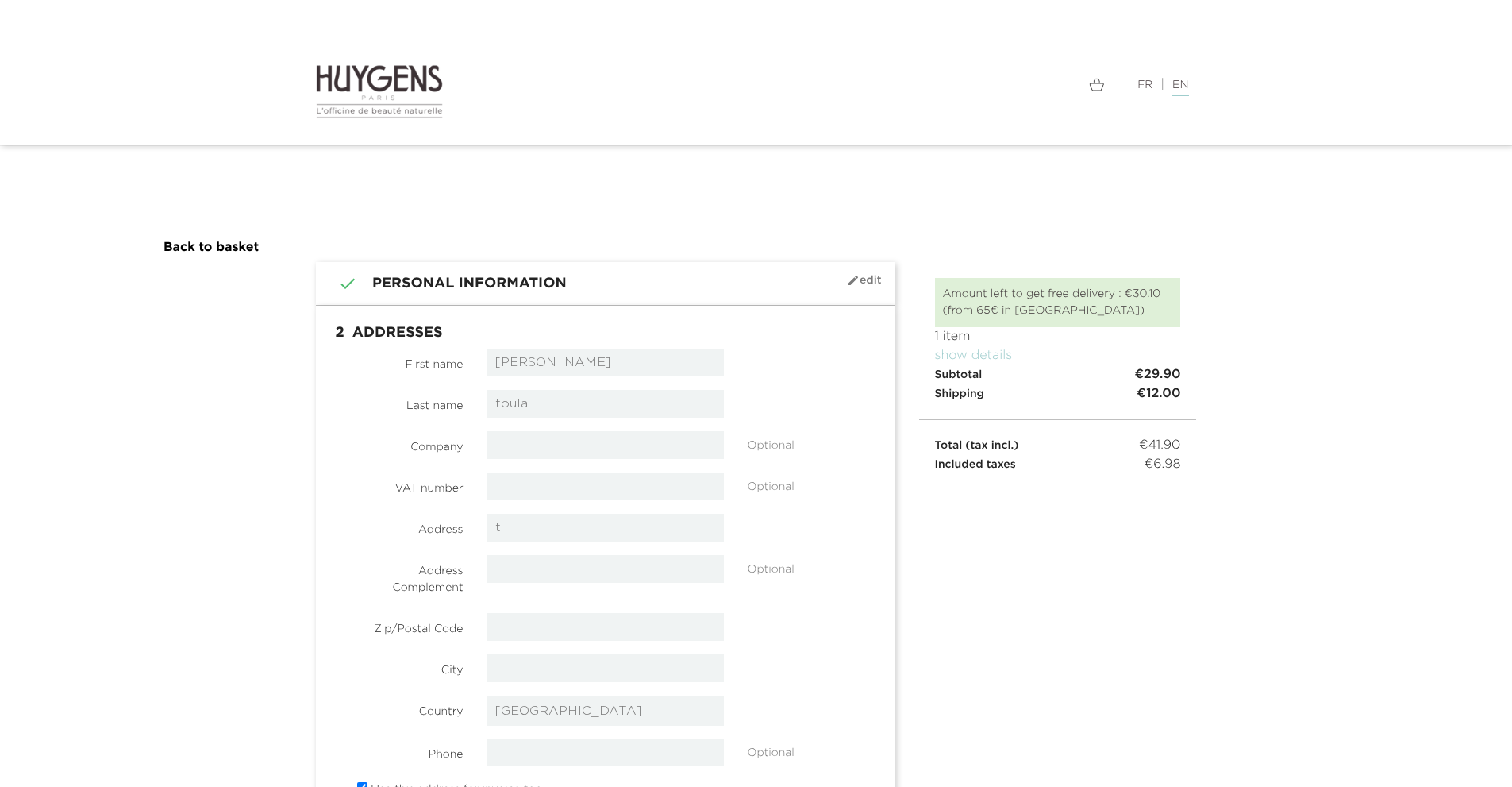
click at [371, 74] on img at bounding box center [380, 91] width 127 height 56
